Goal: Task Accomplishment & Management: Complete application form

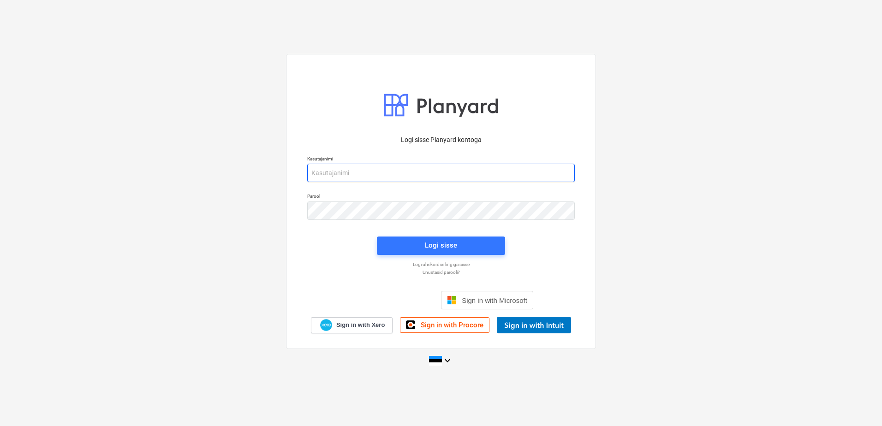
click at [410, 175] on input "email" at bounding box center [441, 173] width 268 height 18
type input "[EMAIL_ADDRESS][DOMAIN_NAME]"
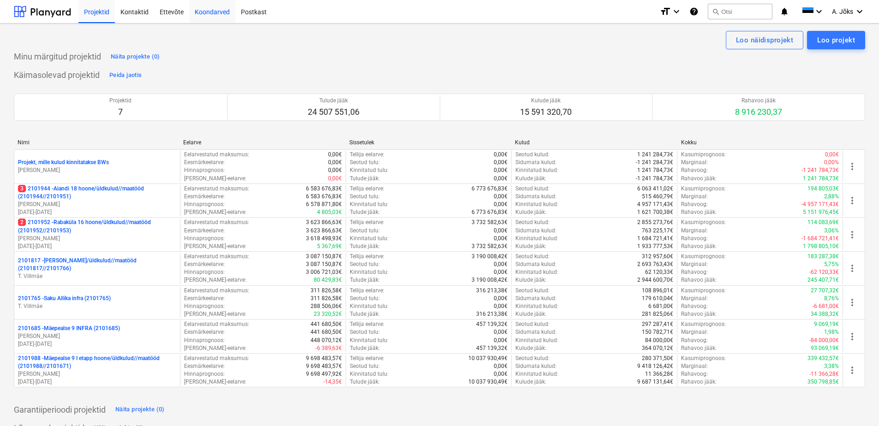
click at [219, 7] on div "Koondarved" at bounding box center [212, 12] width 46 height 24
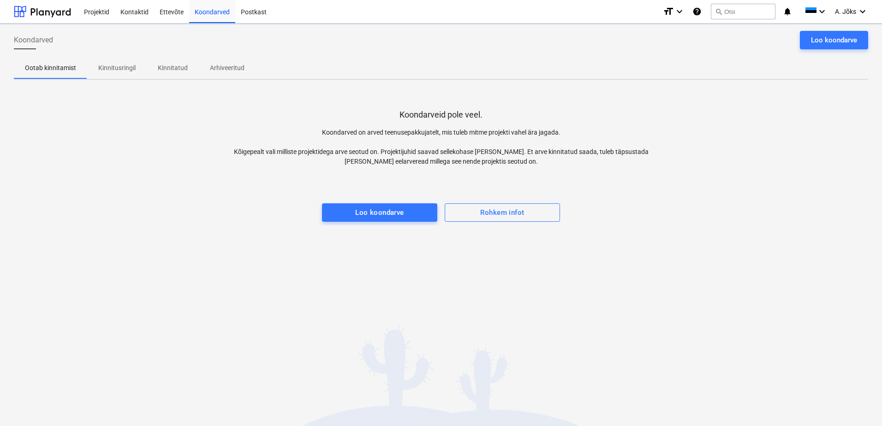
click at [128, 68] on p "Kinnitusringil" at bounding box center [116, 68] width 37 height 10
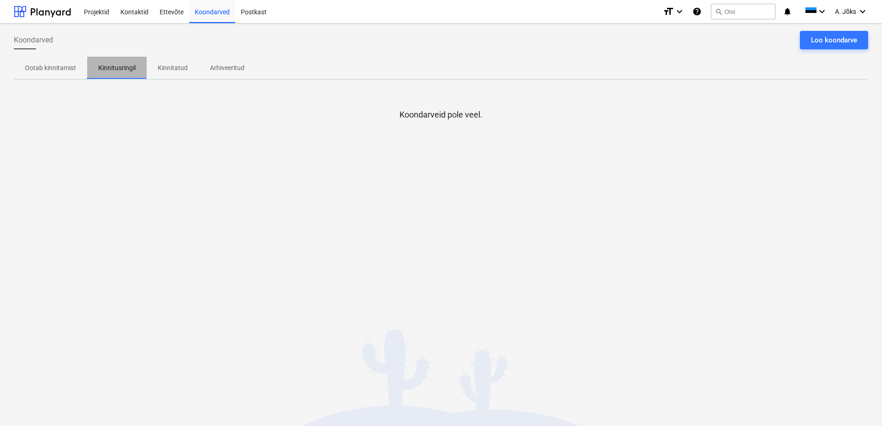
click at [116, 65] on p "Kinnitusringil" at bounding box center [116, 68] width 37 height 10
drag, startPoint x: 174, startPoint y: 74, endPoint x: 136, endPoint y: 67, distance: 38.5
click at [174, 74] on span "Kinnitatud" at bounding box center [173, 67] width 52 height 15
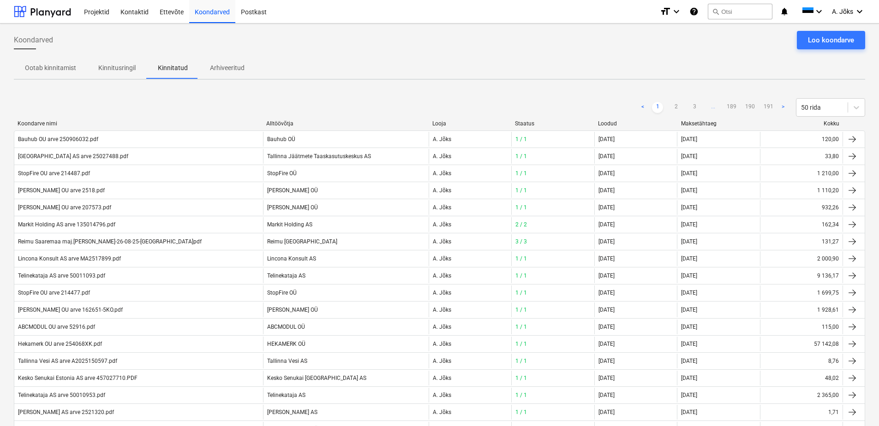
click at [131, 68] on p "Kinnitusringil" at bounding box center [116, 68] width 37 height 10
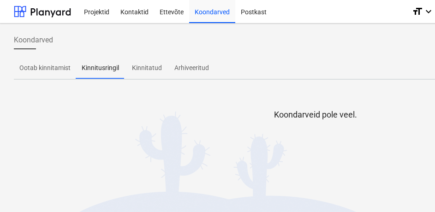
click at [191, 102] on div "Koondarveid pole veel." at bounding box center [315, 156] width 603 height 138
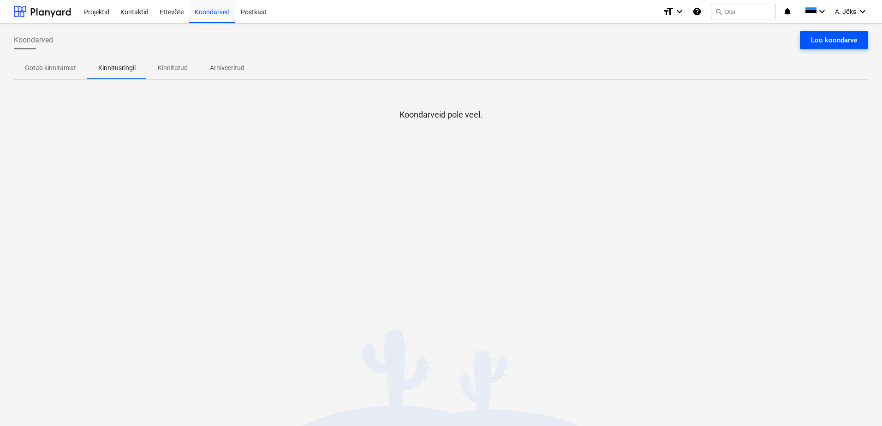
click at [812, 43] on div "Loo koondarve" at bounding box center [834, 40] width 46 height 12
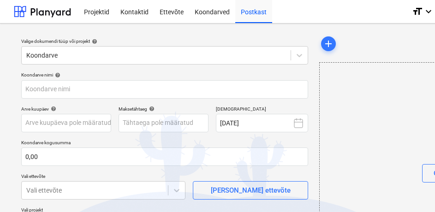
click at [6, 37] on div "Valige dokumendi tüüp või projekt help Koondarve Koondarve nimi help Arve kuupä…" at bounding box center [315, 212] width 631 height 377
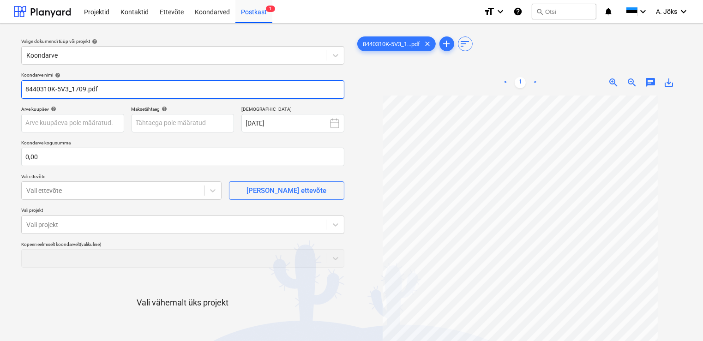
click at [177, 85] on input "8440310K-5V3_1709.pdf" at bounding box center [182, 89] width 323 height 18
click at [83, 89] on input "8440310K-5V3_1709.pdf" at bounding box center [182, 89] width 323 height 18
click at [27, 89] on input "8440310K-5V3.pdf" at bounding box center [182, 89] width 323 height 18
paste input "[PERSON_NAME] Bilder OÜ"
type input "[PERSON_NAME] OU arve 8440310K-5V3.pdf"
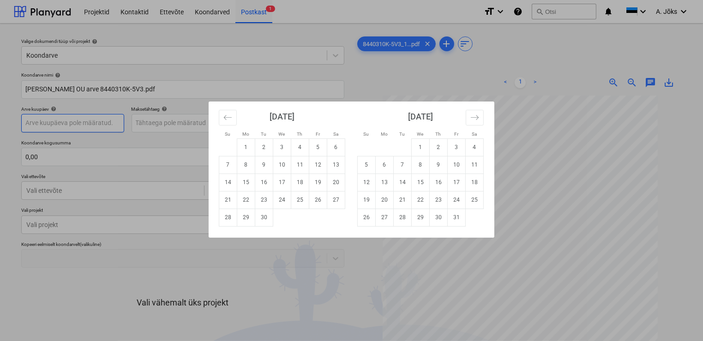
click at [95, 120] on body "Projektid Kontaktid Ettevõte Koondarved Postkast 1 format_size keyboard_arrow_d…" at bounding box center [351, 170] width 703 height 341
click at [264, 180] on td "16" at bounding box center [264, 182] width 18 height 18
type input "[DATE]"
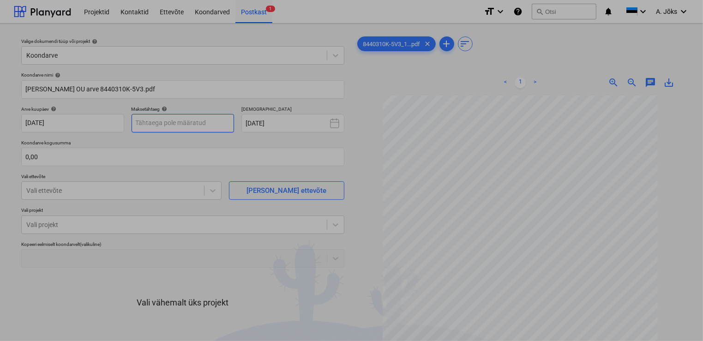
click at [185, 124] on body "Projektid Kontaktid Ettevõte Koondarved Postkast 1 format_size keyboard_arrow_d…" at bounding box center [351, 170] width 703 height 341
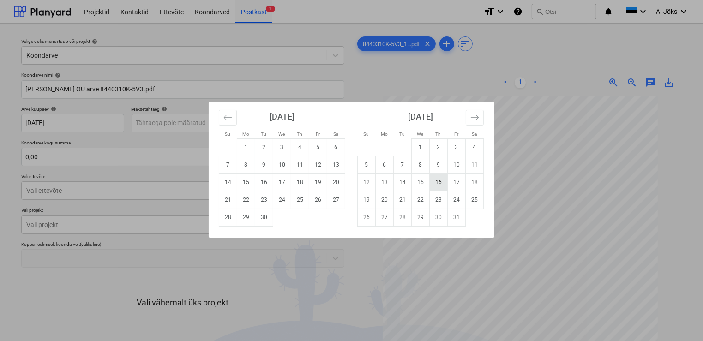
click at [436, 184] on td "16" at bounding box center [438, 182] width 18 height 18
type input "[DATE]"
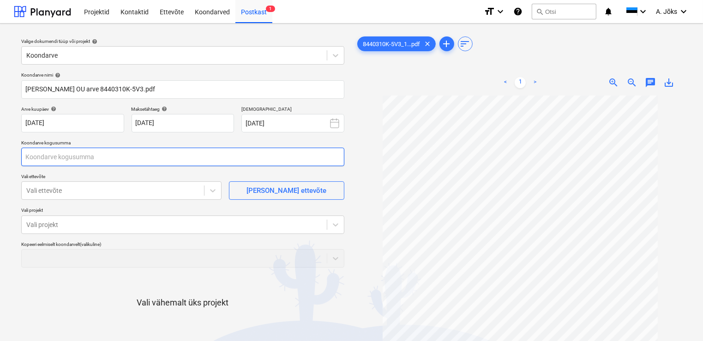
click at [107, 160] on input "text" at bounding box center [182, 157] width 323 height 18
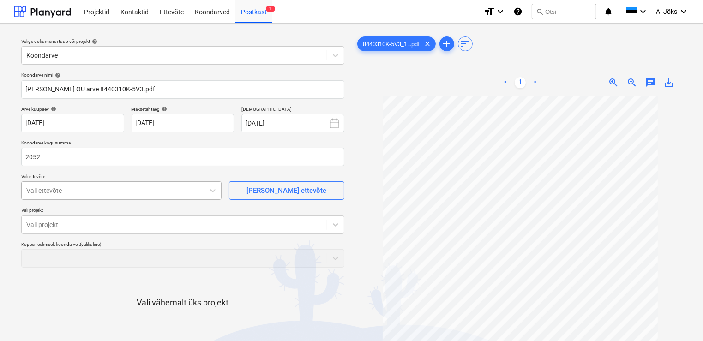
click at [63, 196] on div "Vali ettevõte" at bounding box center [121, 190] width 200 height 18
type input "2 052,00"
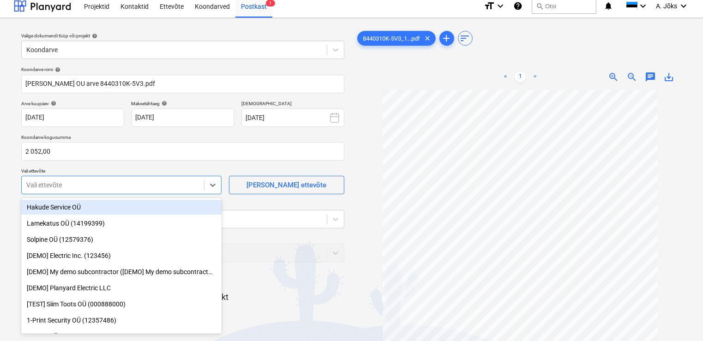
scroll to position [6, 0]
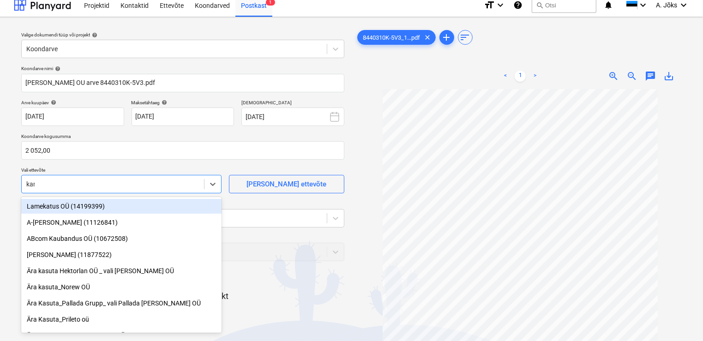
type input "[PERSON_NAME]"
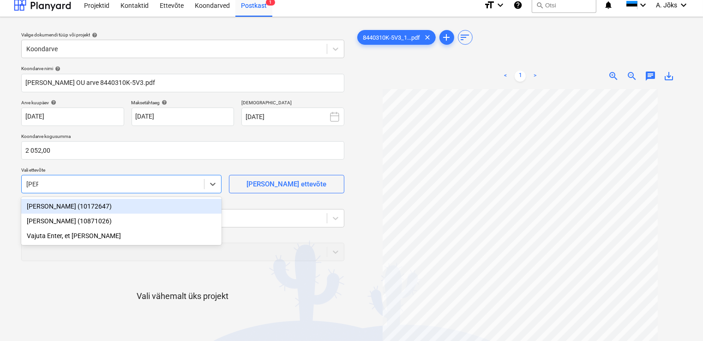
click at [63, 203] on div "[PERSON_NAME] (10172647)" at bounding box center [121, 206] width 200 height 15
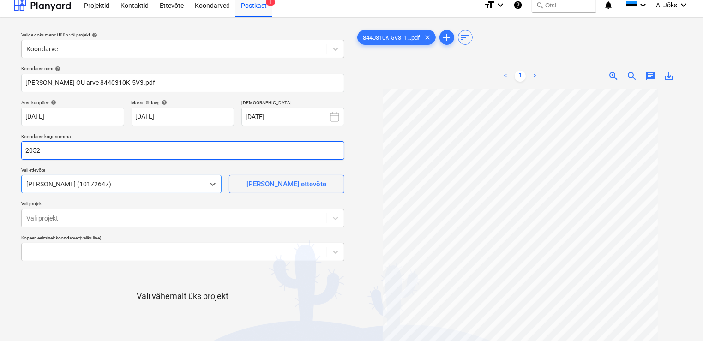
click at [94, 154] on input "2052" at bounding box center [182, 150] width 323 height 18
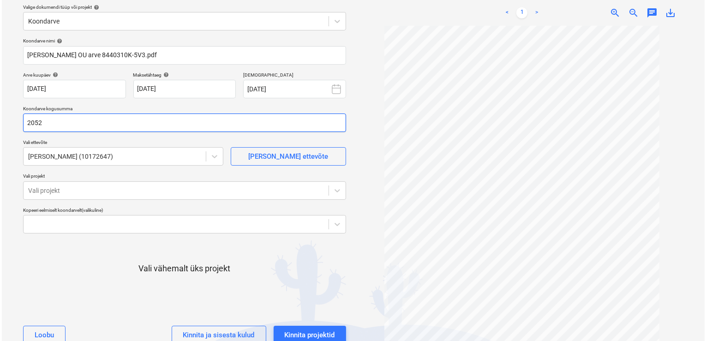
scroll to position [80, 0]
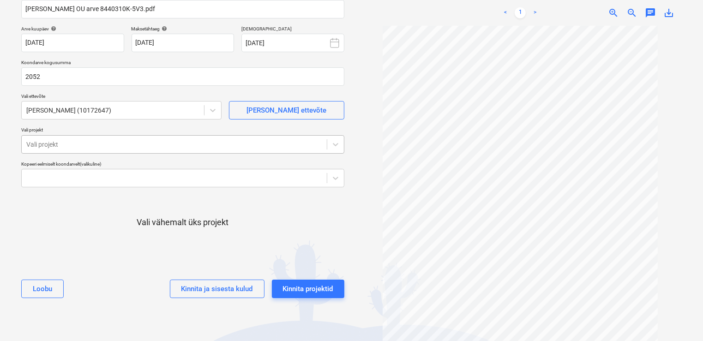
type input "2 052,00"
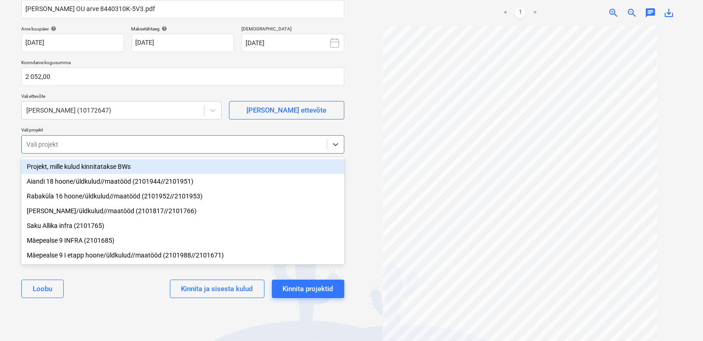
click at [95, 147] on div at bounding box center [174, 144] width 296 height 9
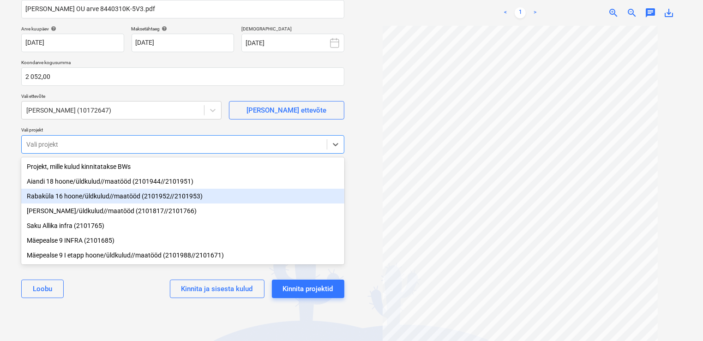
click at [83, 197] on div "Rabaküla 16 hoone/üldkulud//maatööd (2101952//2101953)" at bounding box center [182, 196] width 323 height 15
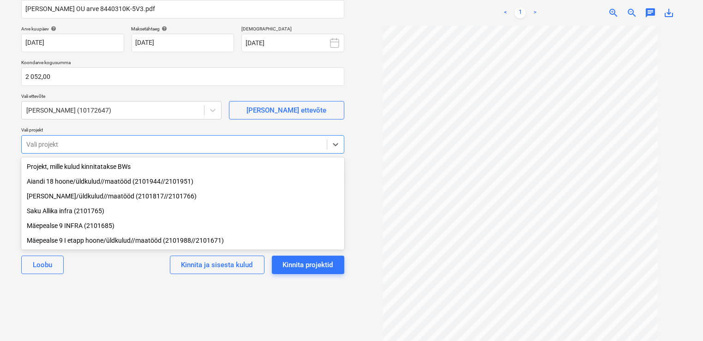
click at [83, 290] on div "Valige dokumendi tüüp või projekt help Koondarve Koondarve nimi help [PERSON_NA…" at bounding box center [183, 142] width 338 height 383
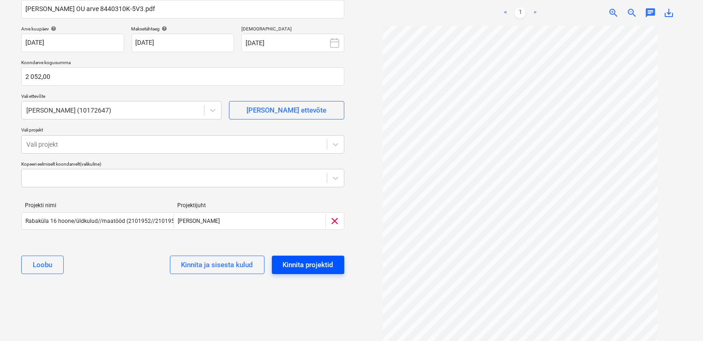
click at [317, 265] on div "Kinnita projektid" at bounding box center [308, 265] width 50 height 12
